Goal: Information Seeking & Learning: Learn about a topic

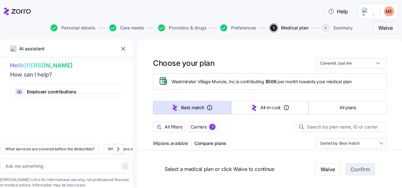
scroll to position [578, 0]
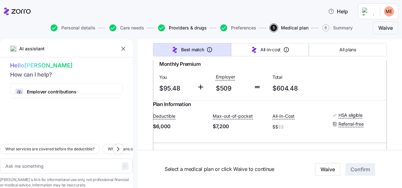
click at [189, 27] on span "Providers & drugs" at bounding box center [188, 28] width 38 height 4
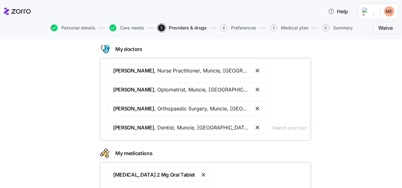
scroll to position [43, 0]
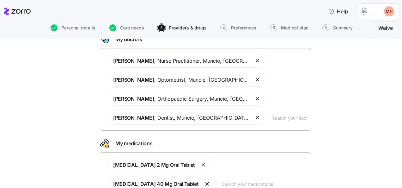
click at [254, 80] on button "button" at bounding box center [258, 80] width 8 height 8
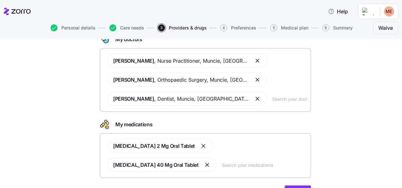
click at [254, 98] on button "button" at bounding box center [258, 99] width 8 height 8
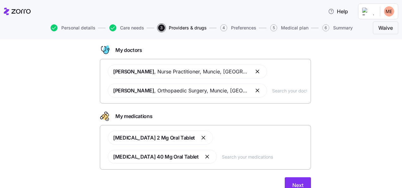
scroll to position [55, 0]
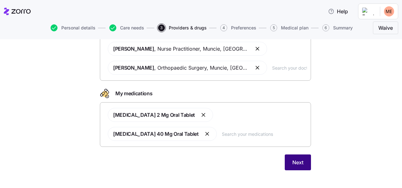
click at [295, 163] on span "Next" at bounding box center [298, 162] width 11 height 8
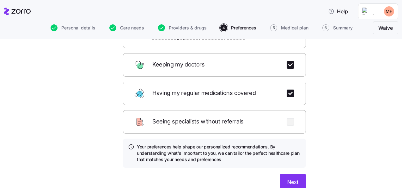
scroll to position [98, 0]
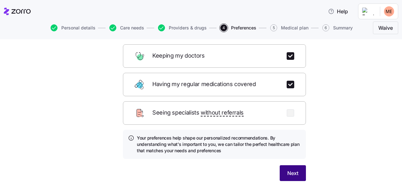
click at [287, 169] on span "Next" at bounding box center [292, 173] width 11 height 8
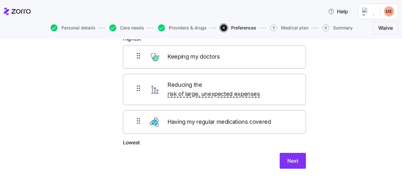
scroll to position [45, 0]
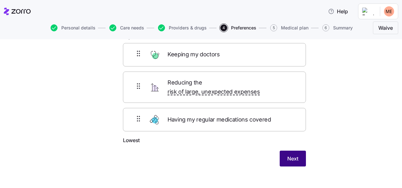
click at [287, 155] on span "Next" at bounding box center [292, 159] width 11 height 8
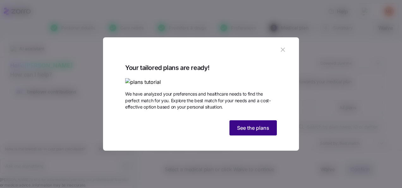
click at [262, 132] on span "See the plans" at bounding box center [253, 128] width 32 height 8
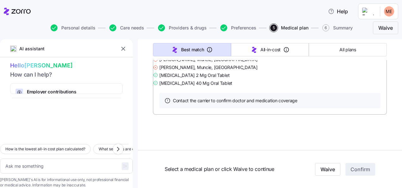
scroll to position [22234, 0]
click at [186, 28] on span "Providers & drugs" at bounding box center [188, 28] width 38 height 4
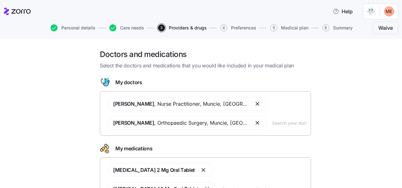
click at [254, 122] on button "button" at bounding box center [258, 123] width 8 height 8
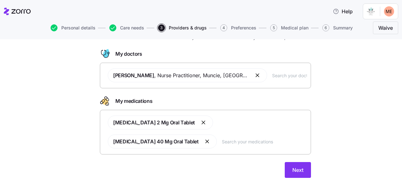
scroll to position [40, 0]
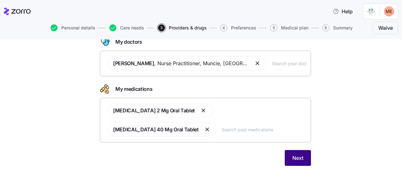
click at [296, 159] on span "Next" at bounding box center [298, 158] width 11 height 8
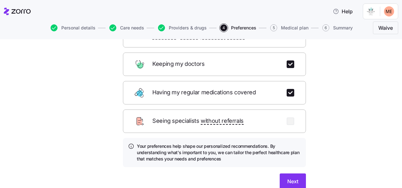
scroll to position [108, 0]
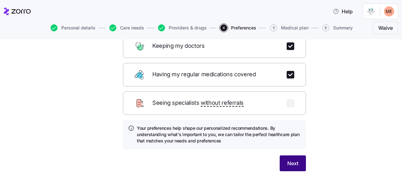
click at [294, 159] on span "Next" at bounding box center [292, 163] width 11 height 8
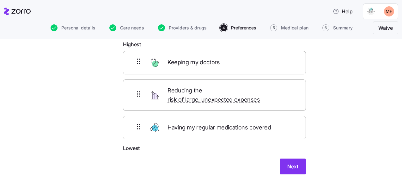
scroll to position [45, 0]
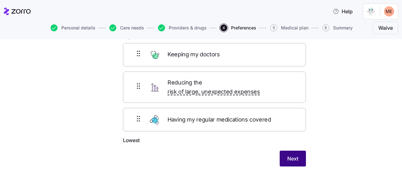
click at [287, 155] on span "Next" at bounding box center [292, 159] width 11 height 8
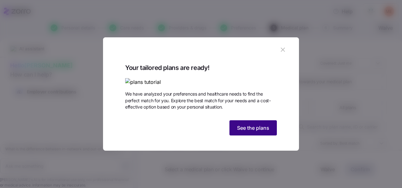
click at [261, 132] on span "See the plans" at bounding box center [253, 128] width 32 height 8
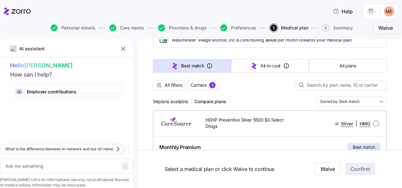
scroll to position [38, 0]
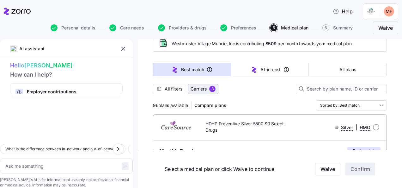
click at [202, 88] on span "Carriers" at bounding box center [199, 89] width 16 height 6
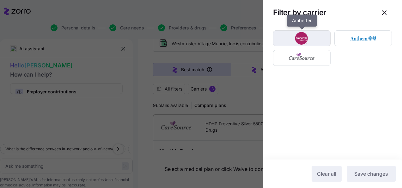
click at [300, 36] on img "button" at bounding box center [302, 38] width 46 height 13
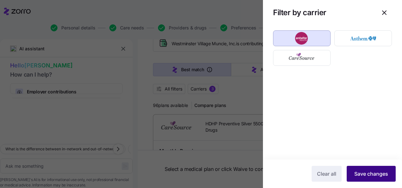
click at [370, 175] on span "Save changes" at bounding box center [371, 174] width 34 height 8
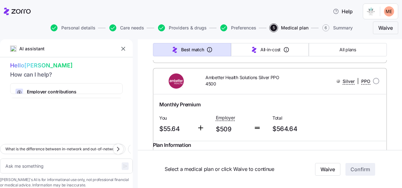
scroll to position [9061, 0]
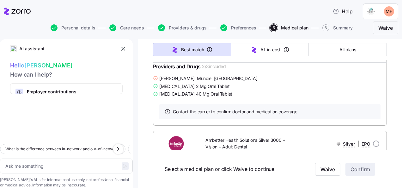
scroll to position [10844, 0]
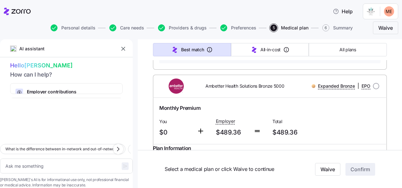
scroll to position [6206, 0]
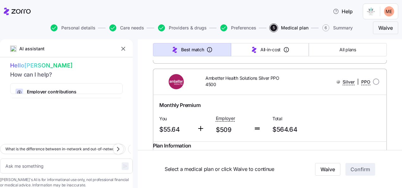
scroll to position [9051, 0]
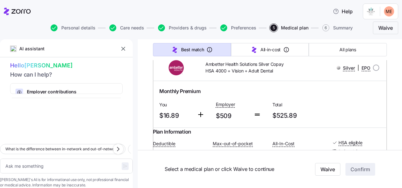
scroll to position [1943, 0]
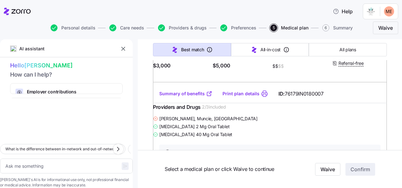
scroll to position [0, 0]
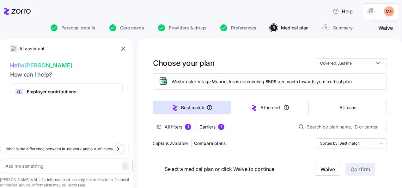
click at [178, 126] on span "All filters" at bounding box center [174, 127] width 18 height 6
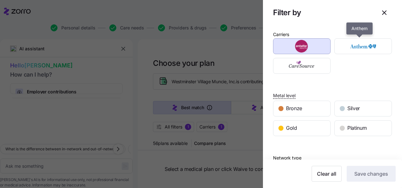
click at [360, 48] on img "button" at bounding box center [363, 46] width 46 height 13
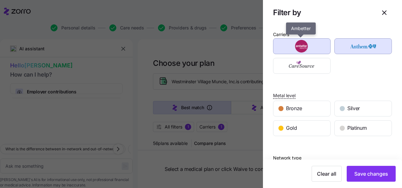
click at [316, 47] on img "button" at bounding box center [302, 46] width 46 height 13
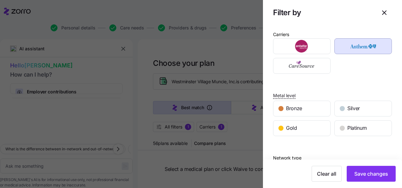
click at [369, 173] on span "Save changes" at bounding box center [371, 174] width 34 height 8
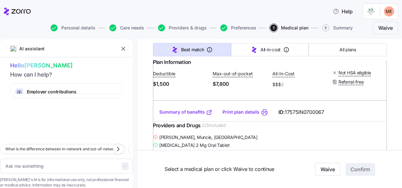
scroll to position [2888, 0]
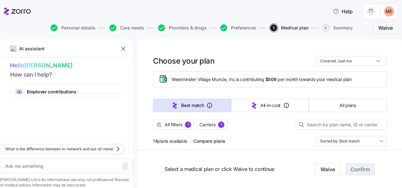
scroll to position [0, 0]
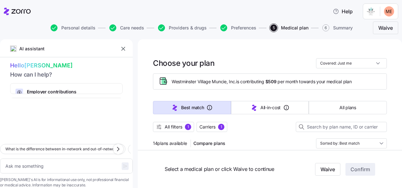
click at [178, 126] on span "All filters" at bounding box center [174, 127] width 18 height 6
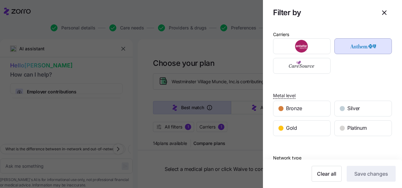
click at [318, 176] on span "Clear all" at bounding box center [326, 174] width 19 height 8
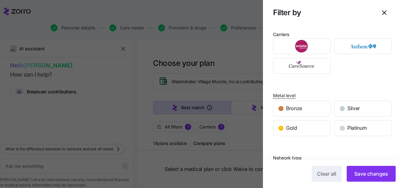
click at [383, 11] on icon "button" at bounding box center [385, 13] width 4 height 4
type textarea "x"
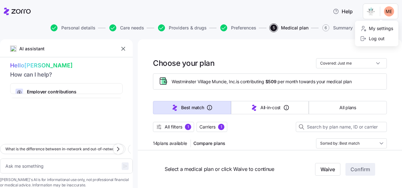
click at [391, 10] on html "Help Personal details Care needs Providers & drugs Preferences 5 Medical plan 6…" at bounding box center [201, 92] width 402 height 184
click at [378, 40] on div "Log out" at bounding box center [372, 38] width 25 height 7
